Goal: Navigation & Orientation: Understand site structure

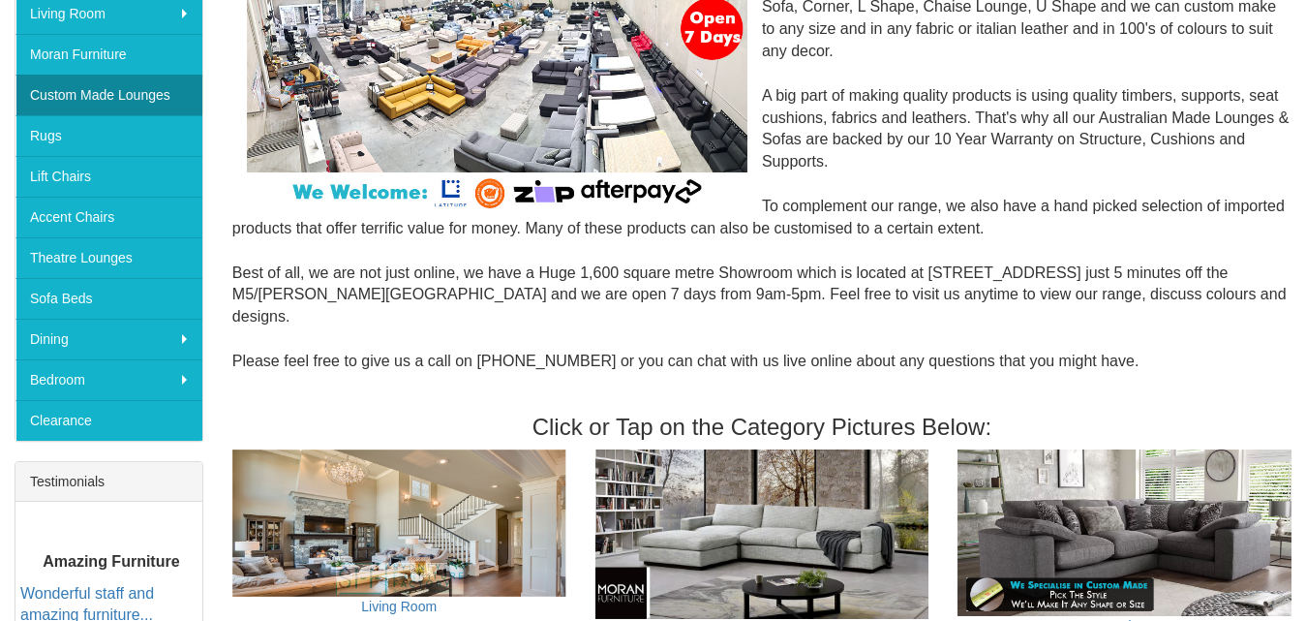
scroll to position [380, 0]
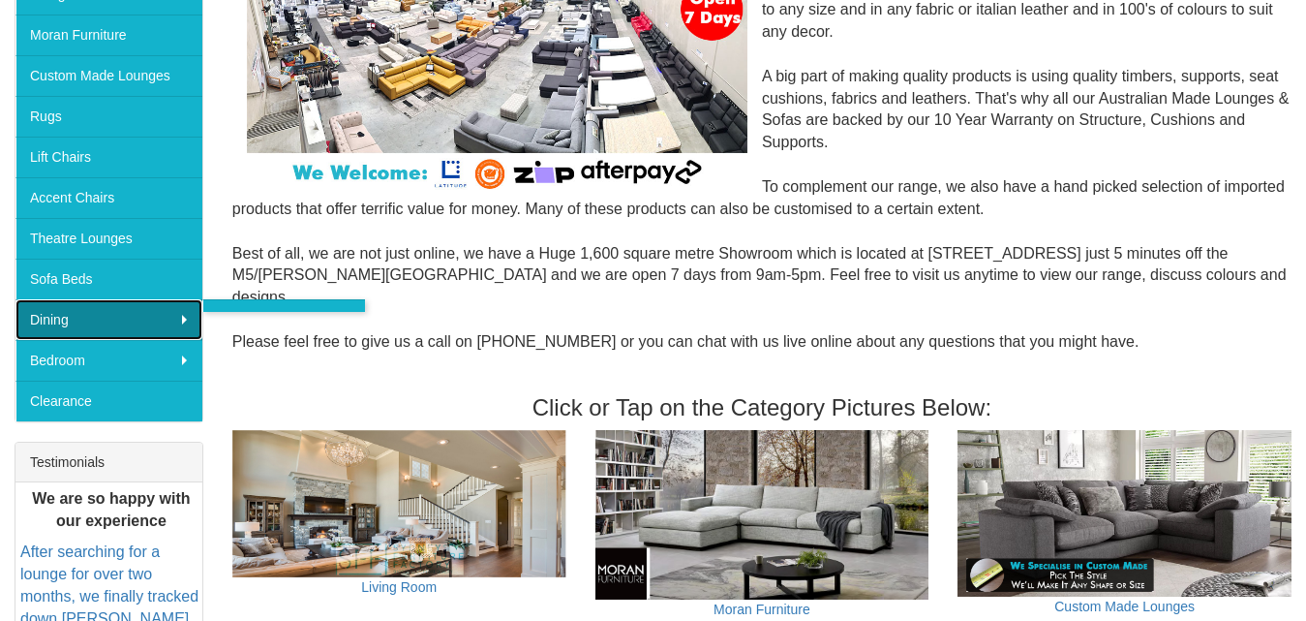
click at [135, 318] on link "Dining" at bounding box center [108, 319] width 187 height 41
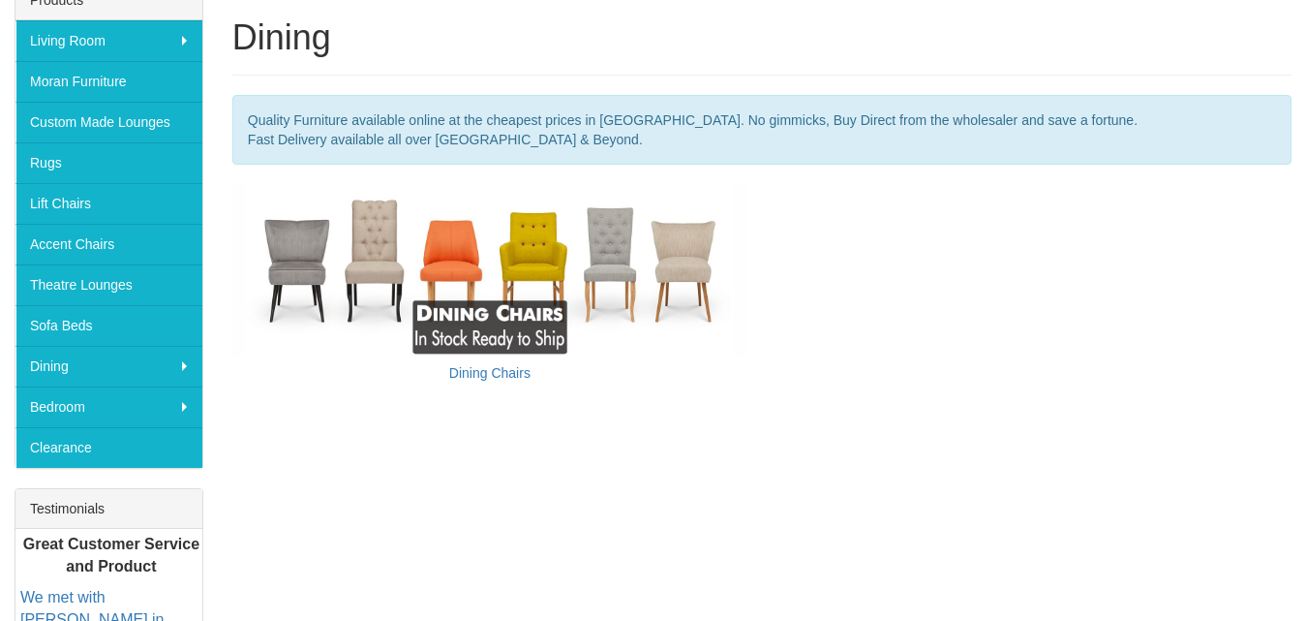
scroll to position [387, 0]
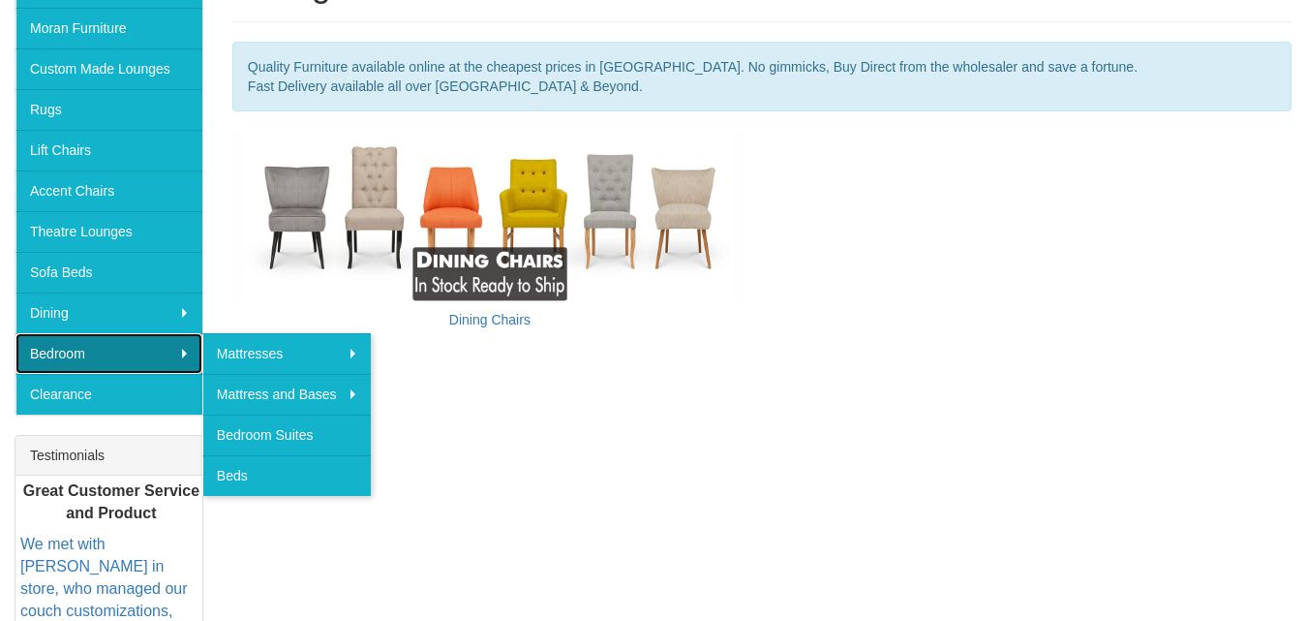
click at [153, 356] on link "Bedroom" at bounding box center [108, 353] width 187 height 41
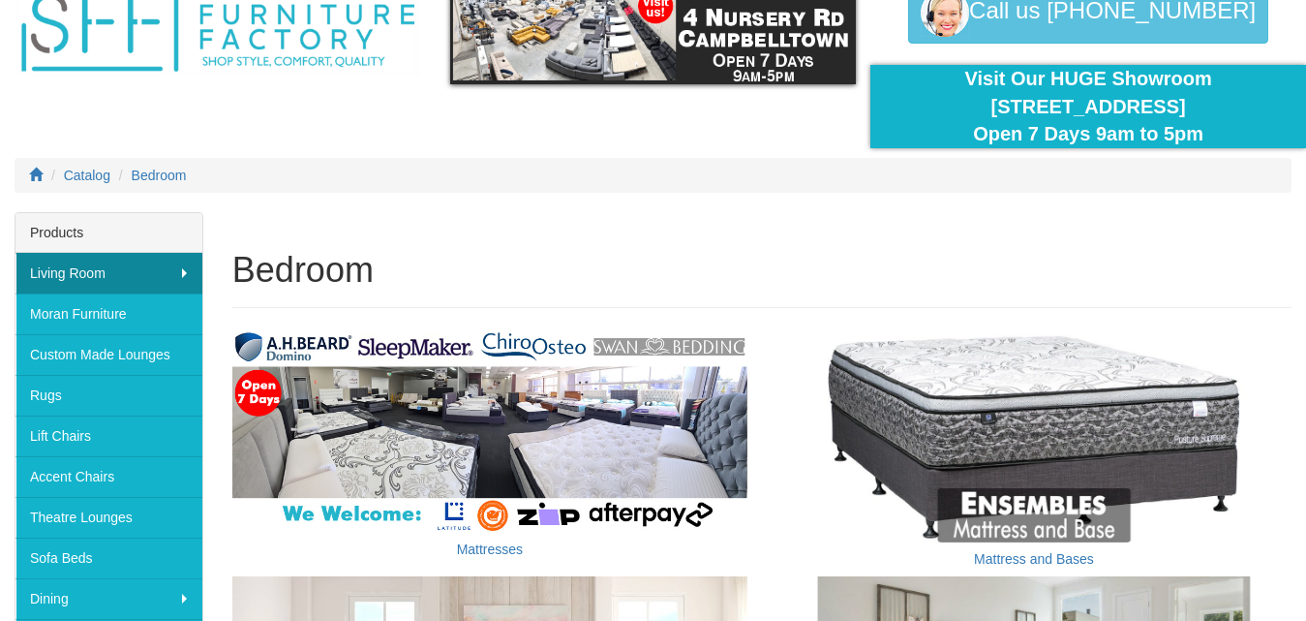
scroll to position [97, 0]
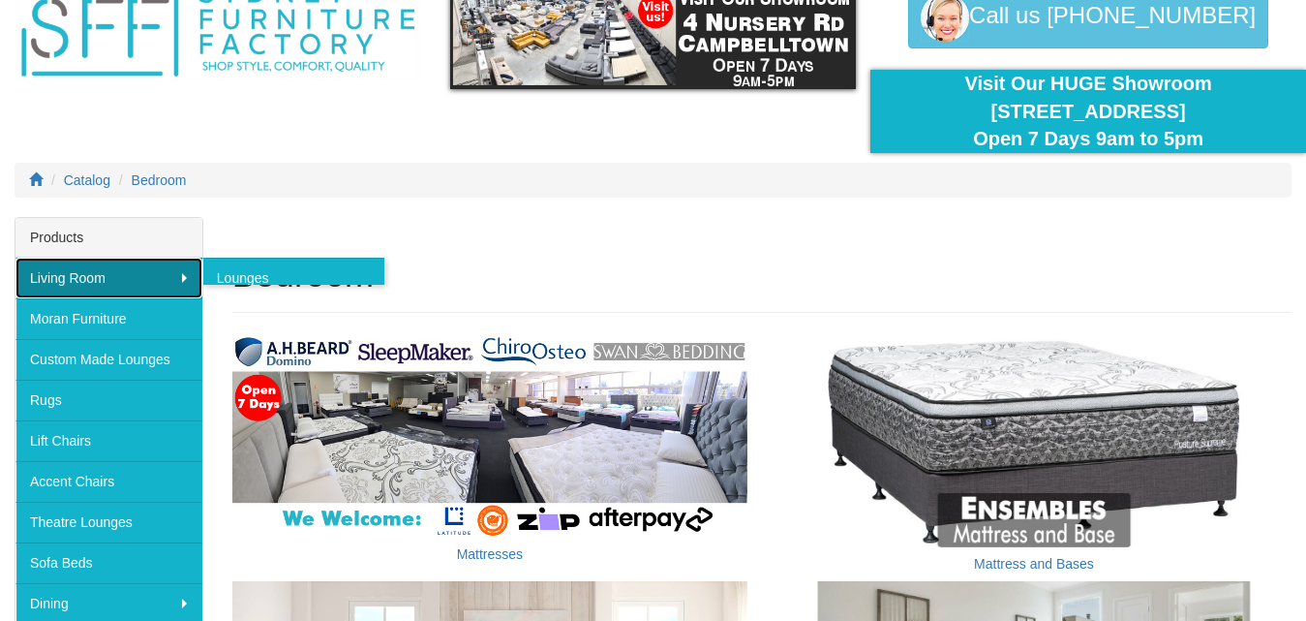
click at [136, 276] on link "Living Room" at bounding box center [108, 278] width 187 height 41
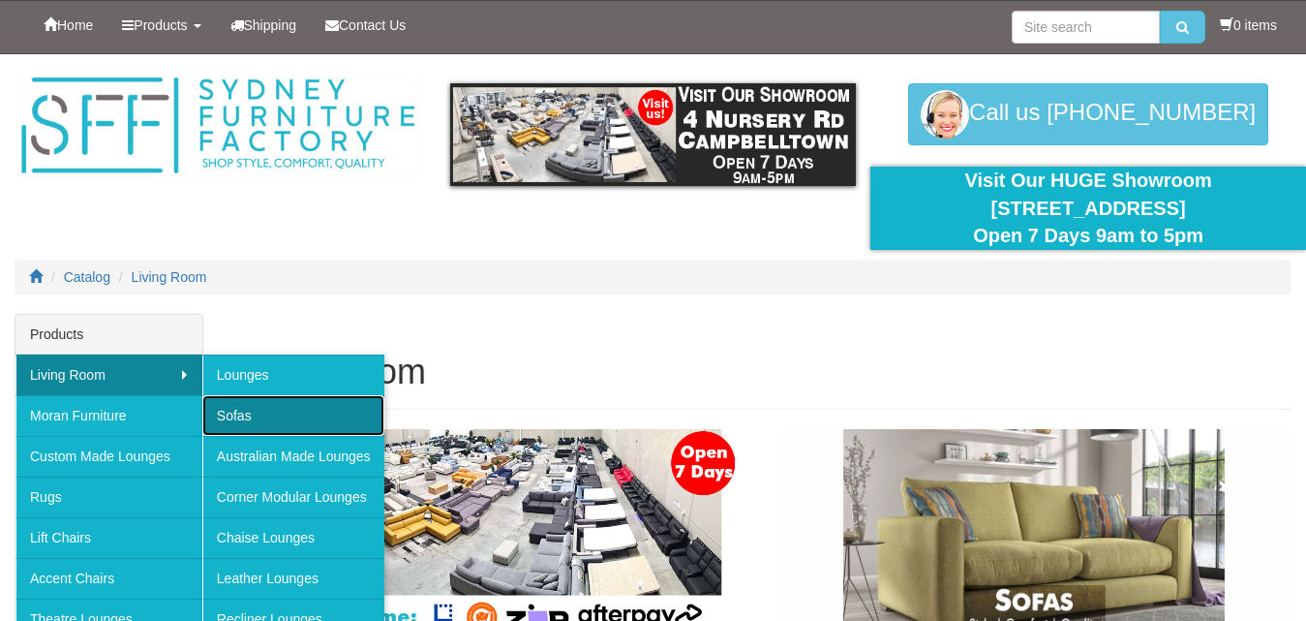
click at [271, 405] on link "Sofas" at bounding box center [293, 415] width 182 height 41
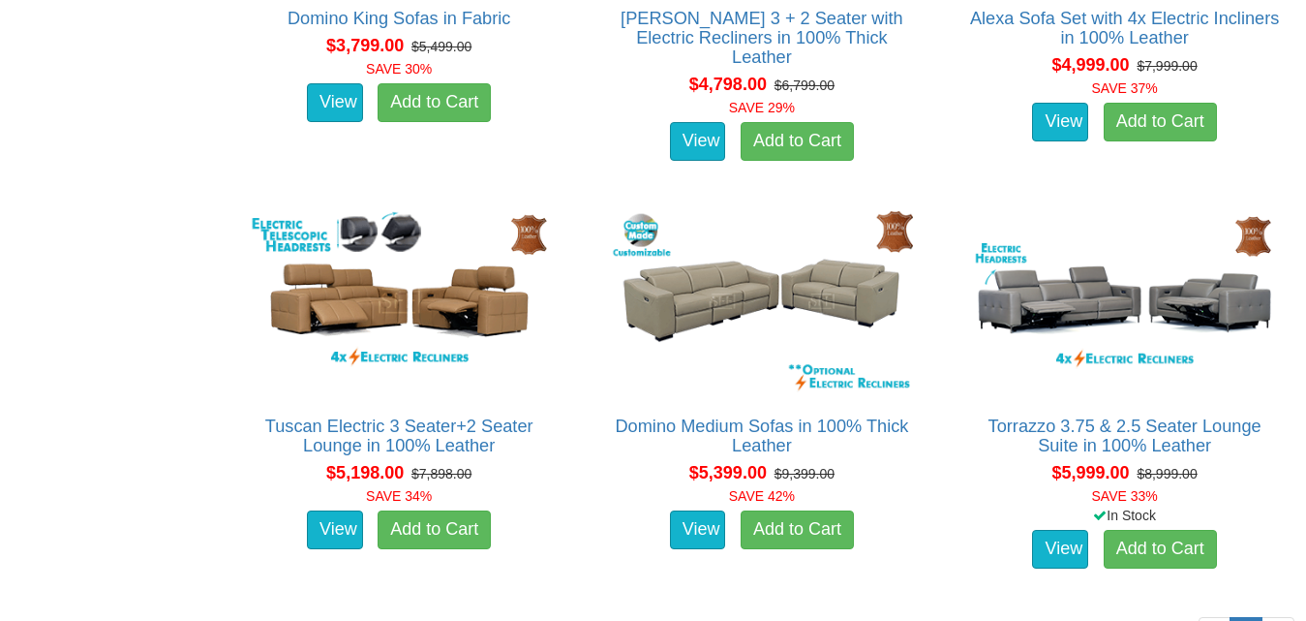
scroll to position [5131, 0]
